Goal: Task Accomplishment & Management: Manage account settings

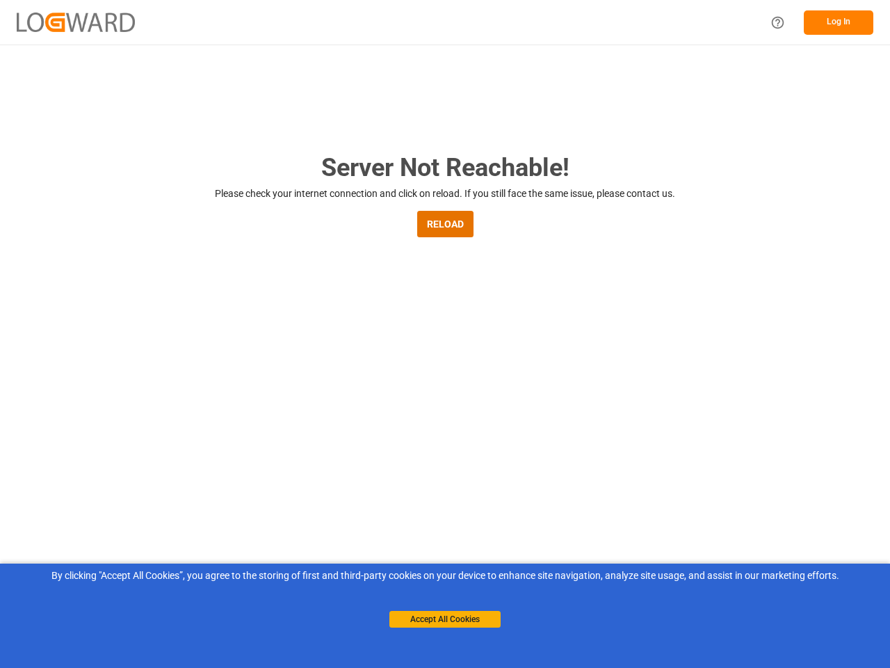
click at [445, 334] on main "Server Not Reachable! Please check your internet connection and click on reload…" at bounding box center [445, 457] width 890 height 616
click at [76, 22] on img at bounding box center [76, 22] width 118 height 19
click at [778, 22] on icon "Help Center" at bounding box center [778, 22] width 15 height 15
click at [839, 22] on button "Log In" at bounding box center [839, 22] width 70 height 24
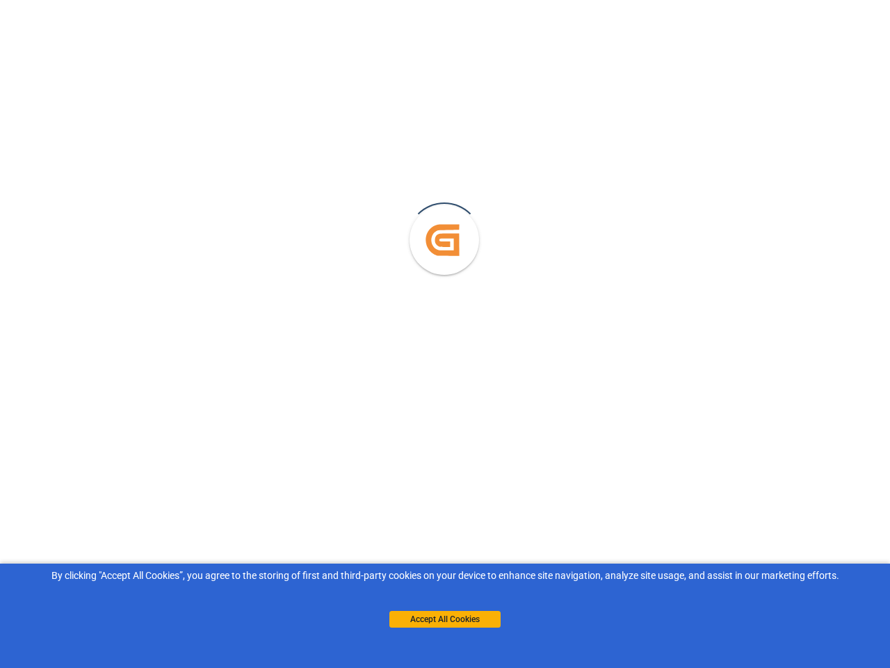
click at [445, 224] on main "Created by potrace 1.15, written by [PERSON_NAME] [DATE]-[DATE]" at bounding box center [445, 308] width 890 height 616
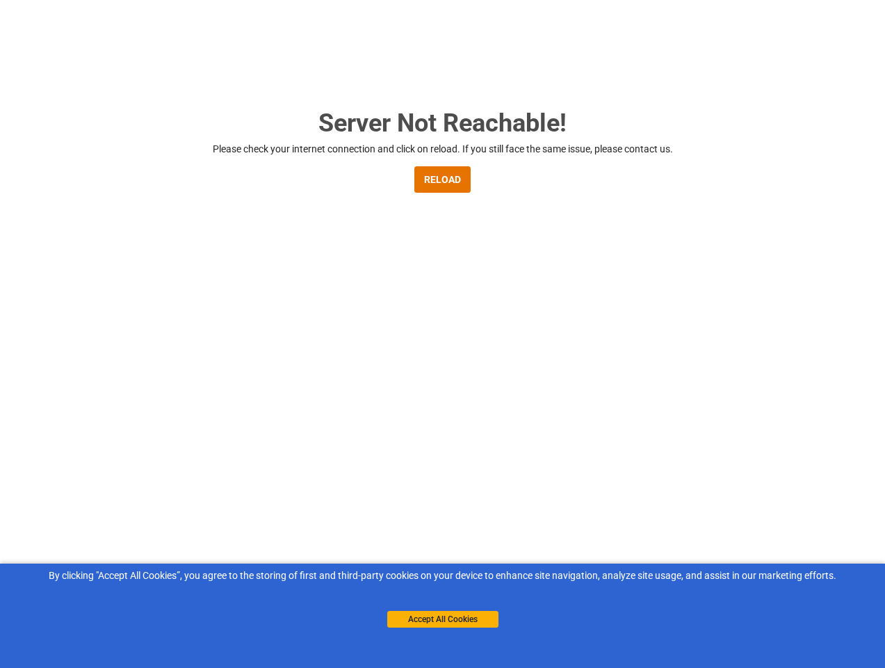
click at [445, 619] on button "Accept All Cookies" at bounding box center [442, 619] width 111 height 17
